Goal: Task Accomplishment & Management: Use online tool/utility

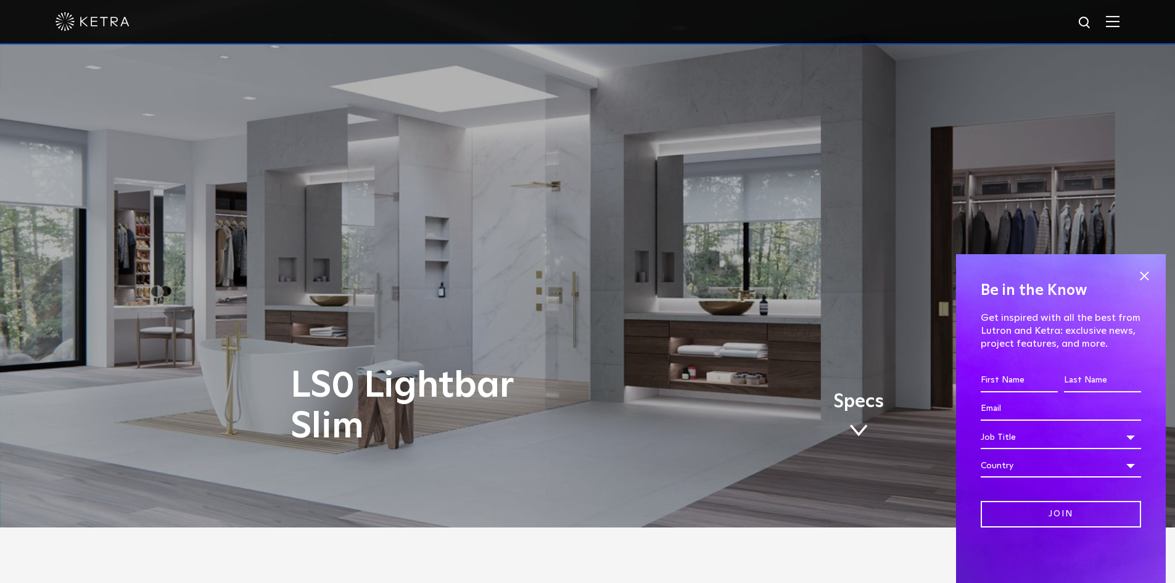
scroll to position [247, 0]
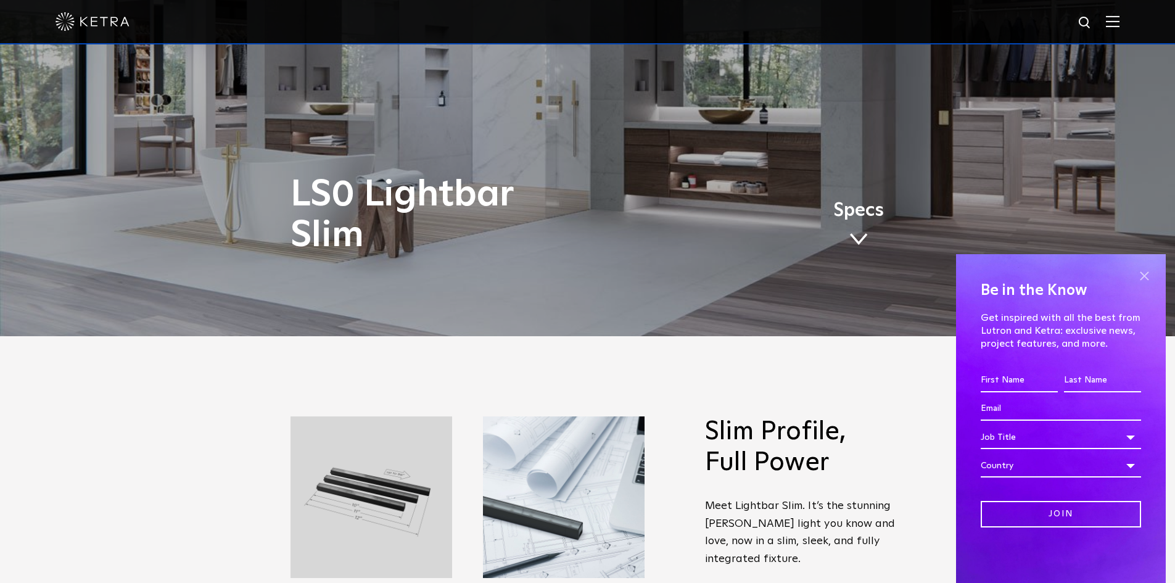
click at [1142, 276] on span at bounding box center [1144, 275] width 18 height 18
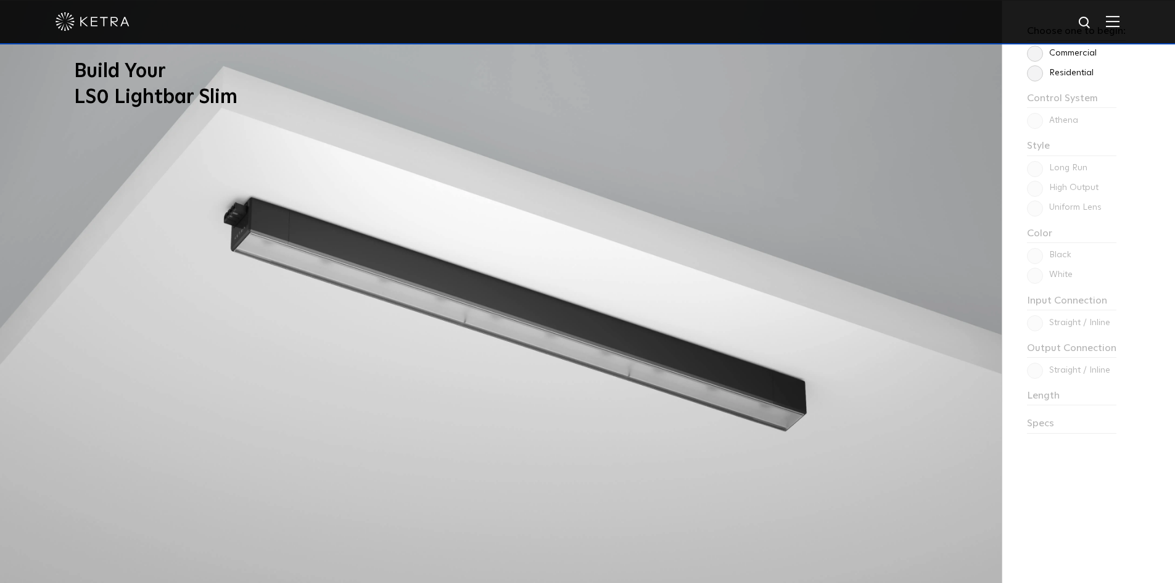
scroll to position [1172, 0]
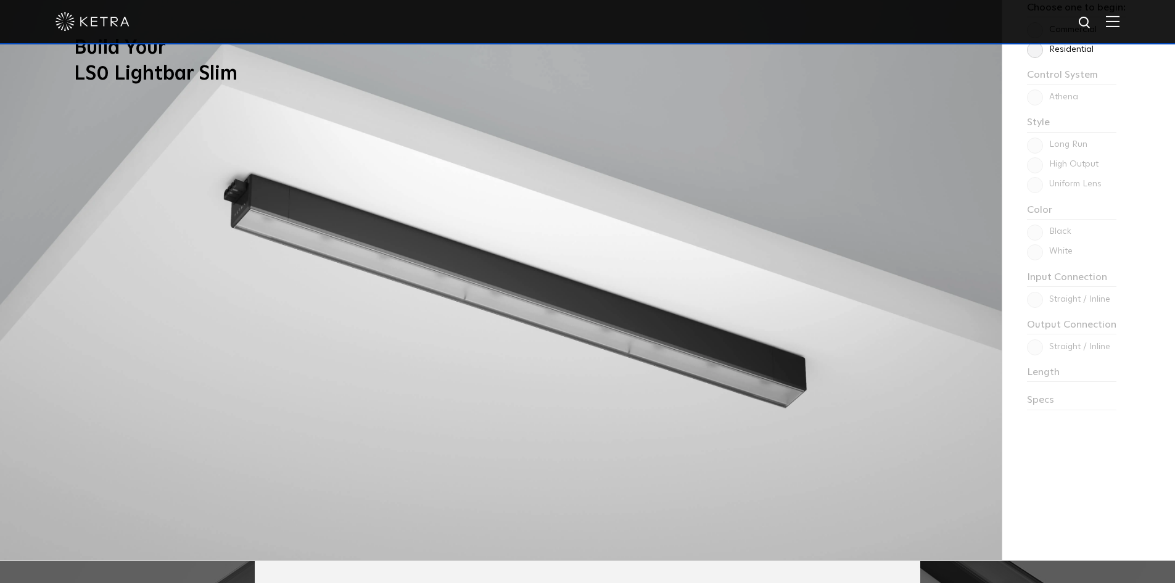
click at [1096, 379] on div "Choose one to begin: Commercial Residential Control System Athena HomeWorks Sty…" at bounding box center [1087, 268] width 173 height 583
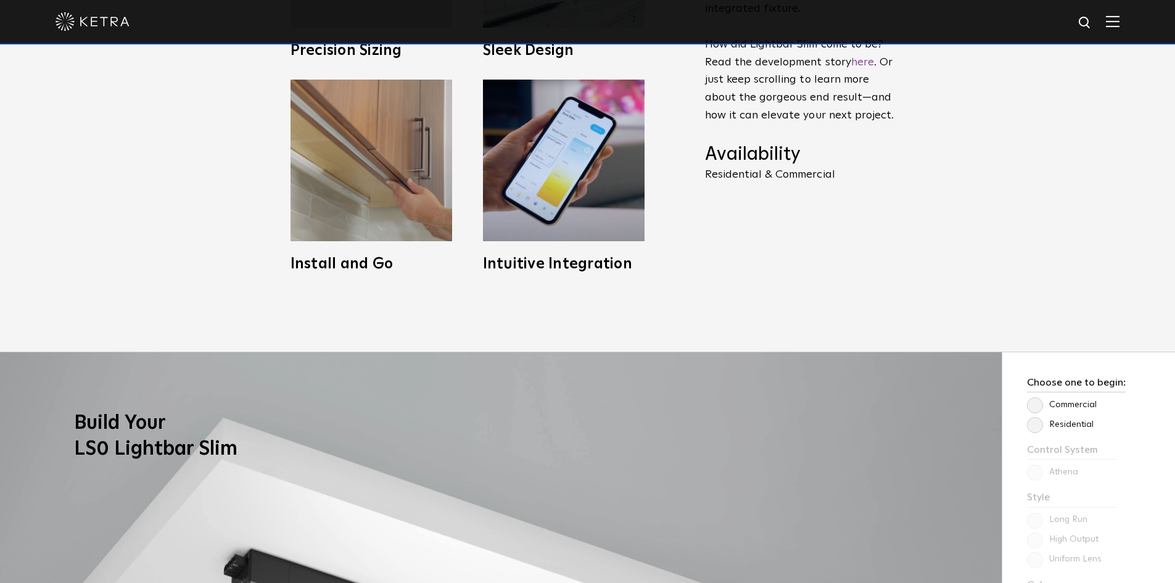
scroll to position [802, 0]
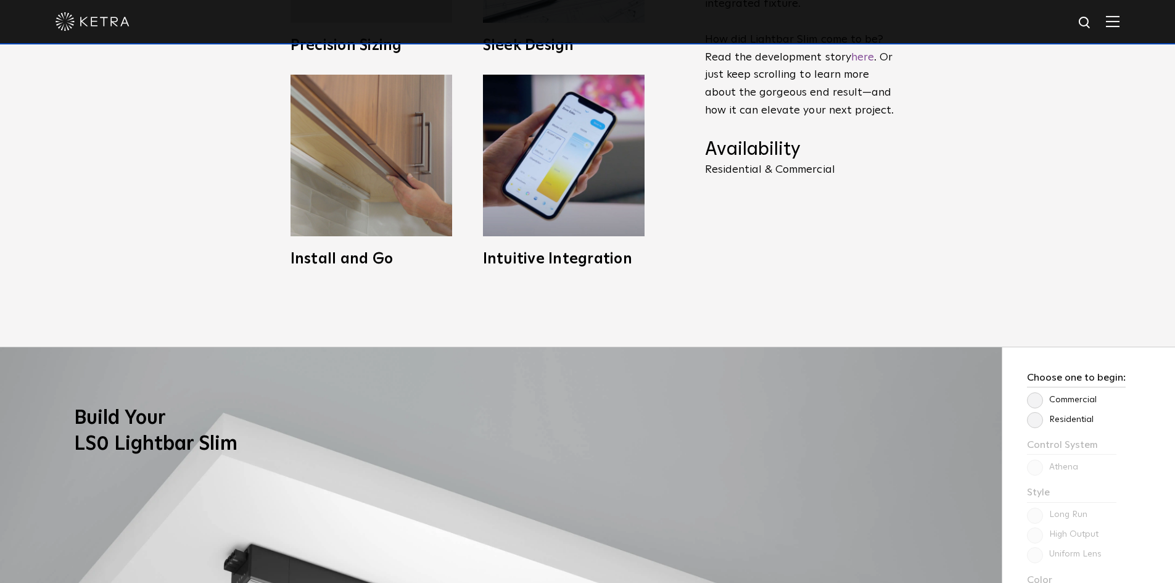
click at [1035, 416] on label "Residential" at bounding box center [1060, 419] width 67 height 10
click at [0, 0] on input "Residential" at bounding box center [0, 0] width 0 height 0
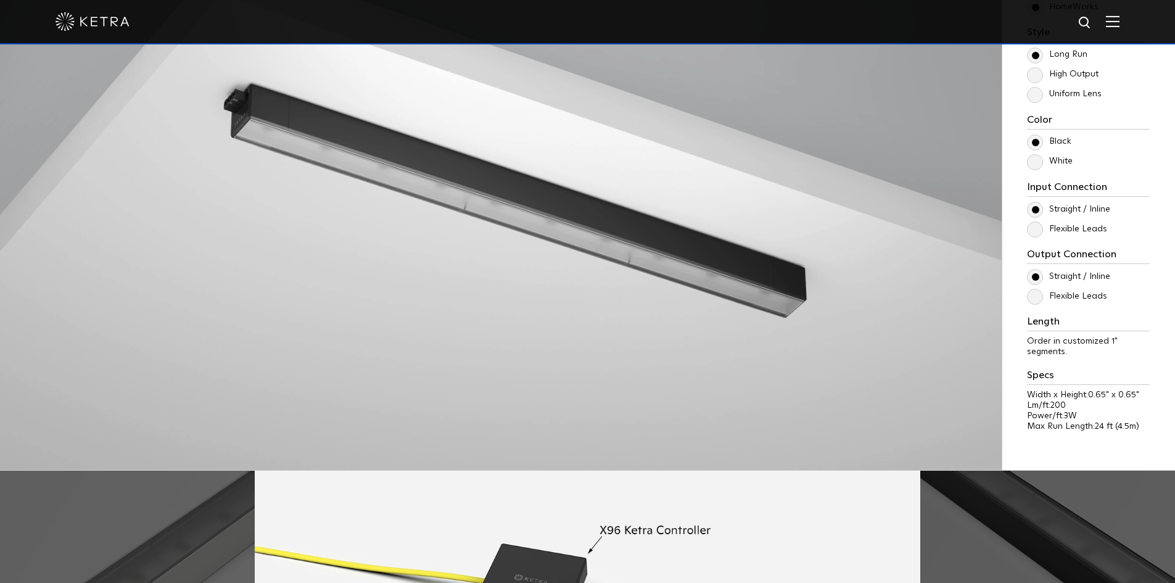
scroll to position [1233, 0]
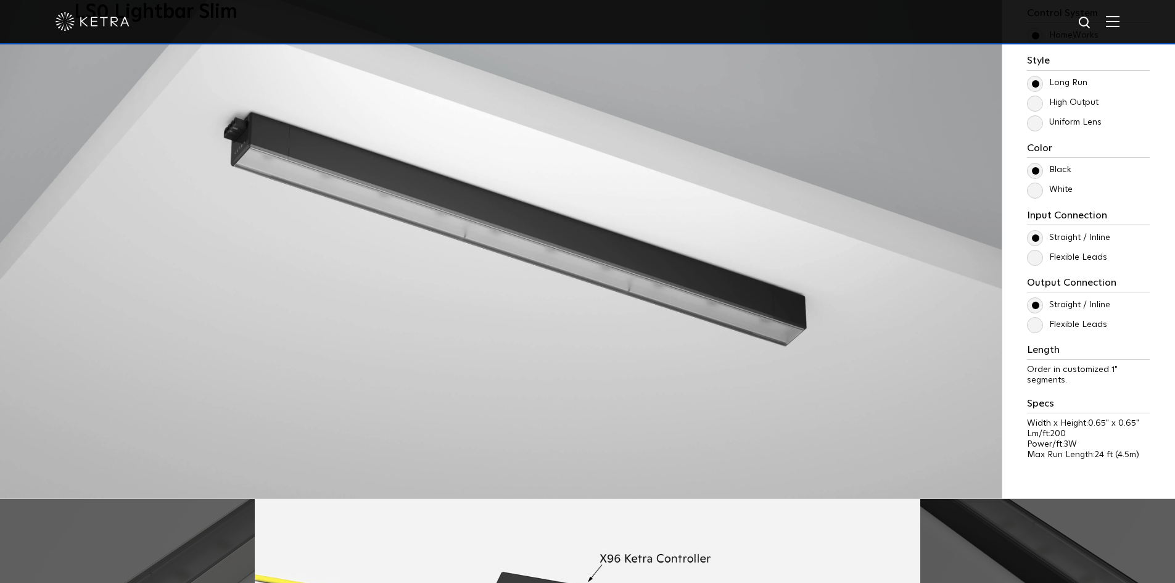
click at [1034, 190] on label "White" at bounding box center [1050, 189] width 46 height 10
click at [0, 0] on input "White" at bounding box center [0, 0] width 0 height 0
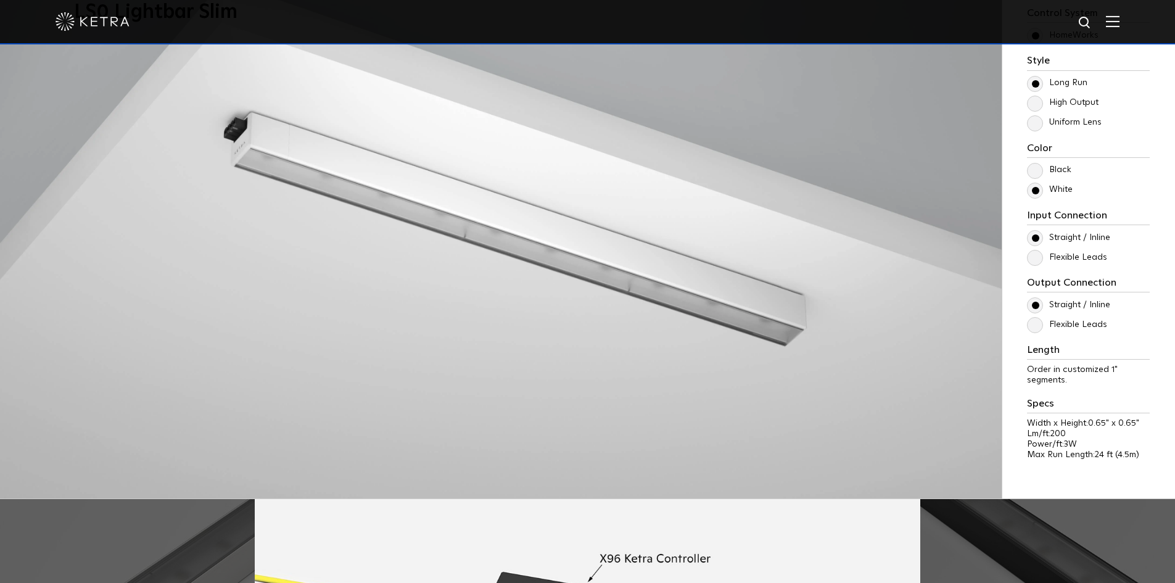
scroll to position [1172, 0]
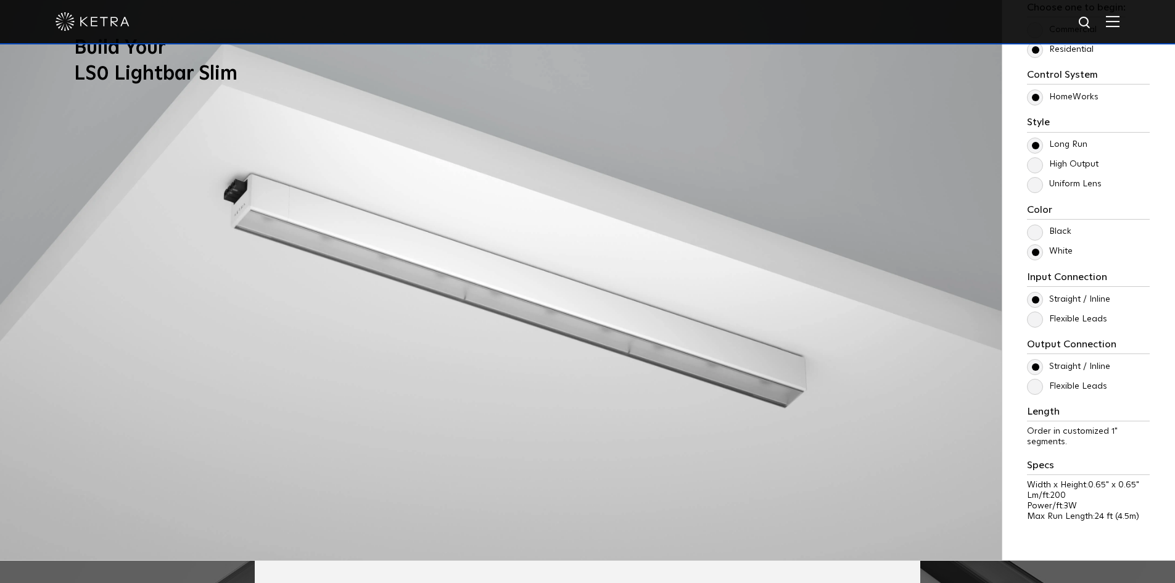
click at [1037, 320] on label "Flexible Leads" at bounding box center [1067, 319] width 80 height 10
click at [0, 0] on input "Flexible Leads" at bounding box center [0, 0] width 0 height 0
click at [1038, 296] on label "Straight / Inline" at bounding box center [1068, 299] width 83 height 10
click at [0, 0] on input "Straight / Inline" at bounding box center [0, 0] width 0 height 0
click at [1035, 319] on label "Flexible Leads" at bounding box center [1067, 319] width 80 height 10
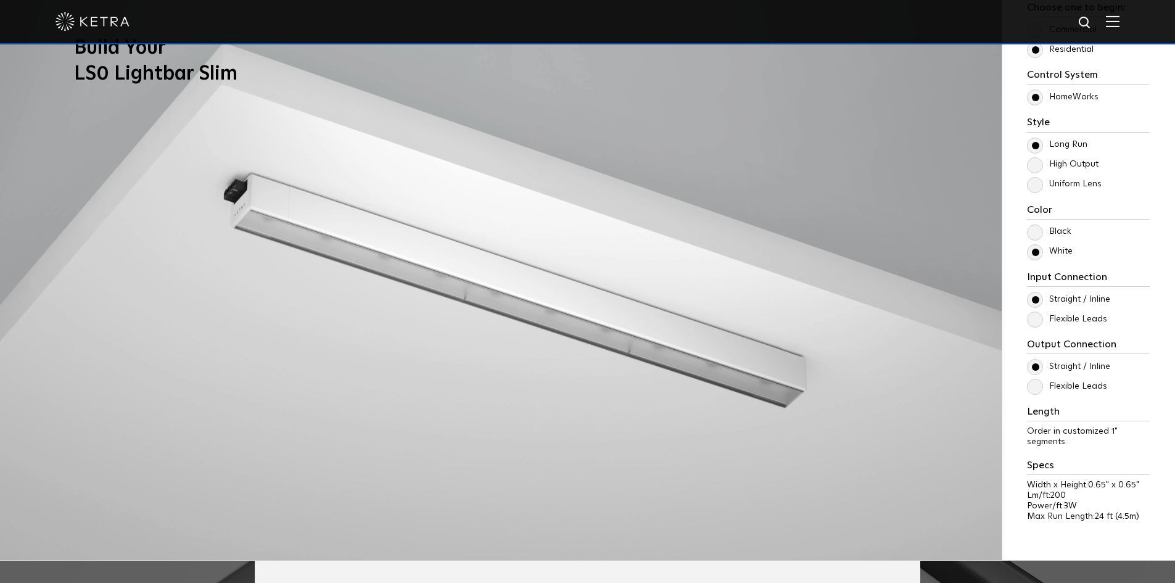
click at [0, 0] on input "Flexible Leads" at bounding box center [0, 0] width 0 height 0
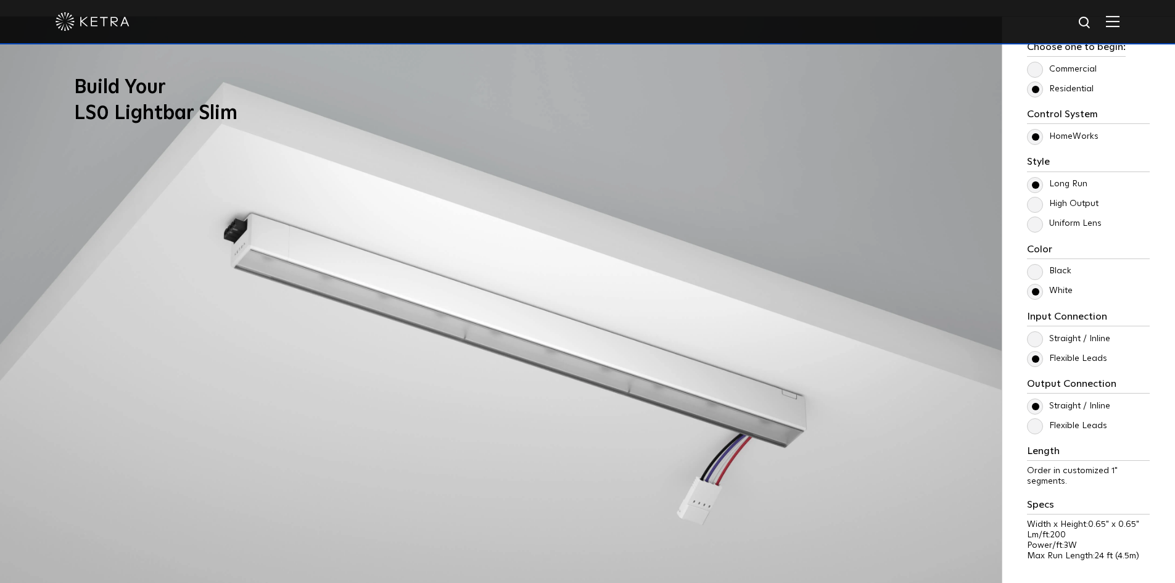
scroll to position [1110, 0]
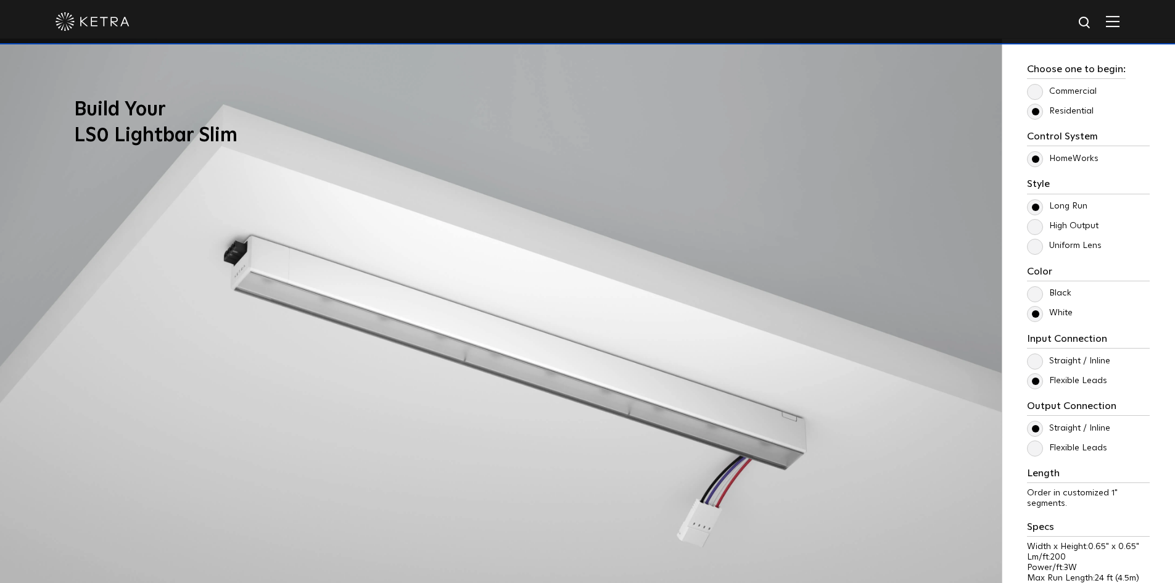
click at [1035, 243] on label "Uniform Lens" at bounding box center [1064, 245] width 75 height 10
click at [0, 0] on input "Uniform Lens" at bounding box center [0, 0] width 0 height 0
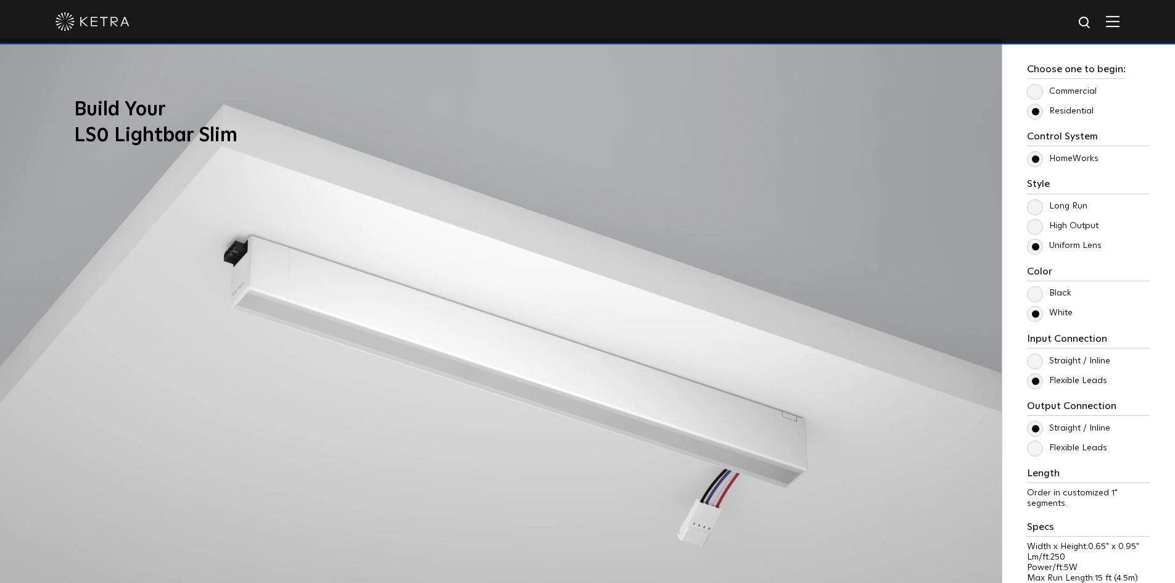
click at [1035, 224] on label "High Output" at bounding box center [1063, 226] width 72 height 10
click at [0, 0] on input "High Output" at bounding box center [0, 0] width 0 height 0
